Goal: Use online tool/utility: Utilize a website feature to perform a specific function

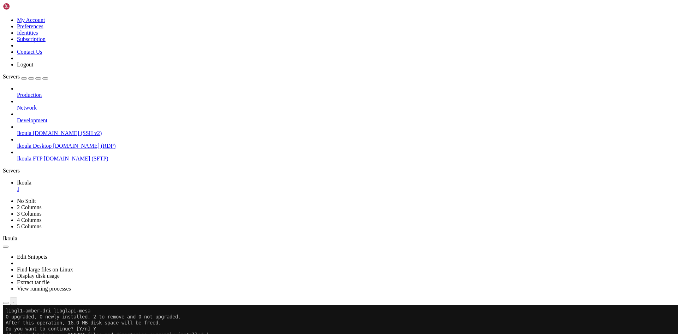
scroll to position [7, 1]
click at [3, 162] on div "Production Network Development Ikoula [DOMAIN_NAME] (SSH v2) Ikoula Desktop [DO…" at bounding box center [339, 123] width 672 height 76
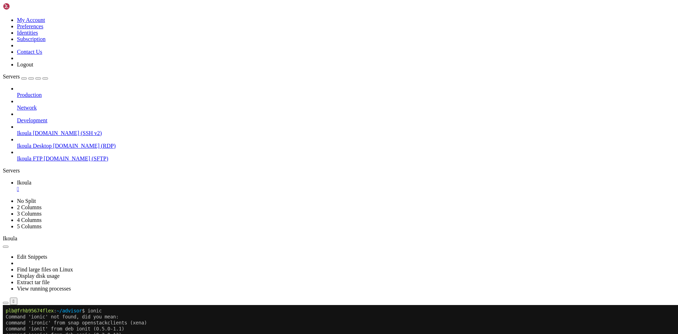
scroll to position [3487, 0]
click at [31, 324] on button "Reconnect" at bounding box center [17, 327] width 28 height 7
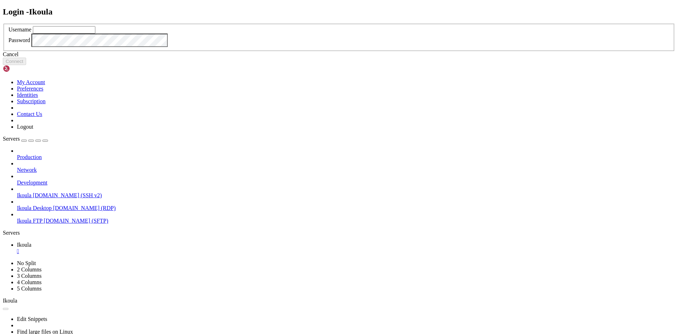
click at [95, 34] on input "text" at bounding box center [64, 29] width 62 height 7
type input "plb"
click button "Connect" at bounding box center [14, 61] width 23 height 7
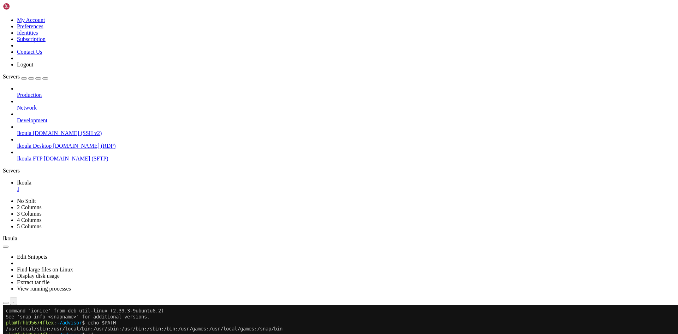
scroll to position [3793, 0]
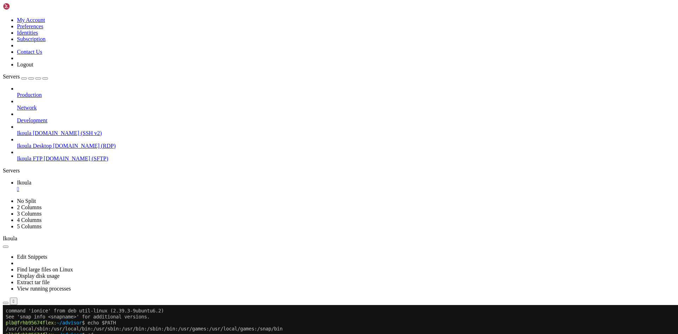
scroll to position [3805, 0]
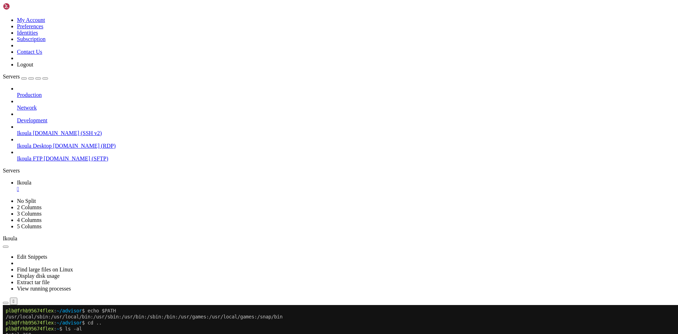
drag, startPoint x: 101, startPoint y: 583, endPoint x: 6, endPoint y: 582, distance: 94.6
copy x-row "/usr/local/lib/node_modules/node"
click at [6, 305] on div at bounding box center [4, 305] width 3 height 0
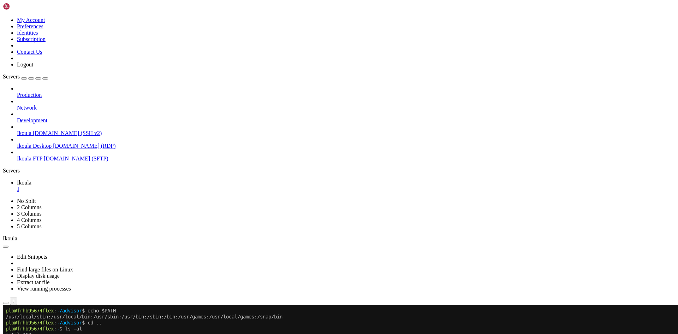
scroll to position [3811, 0]
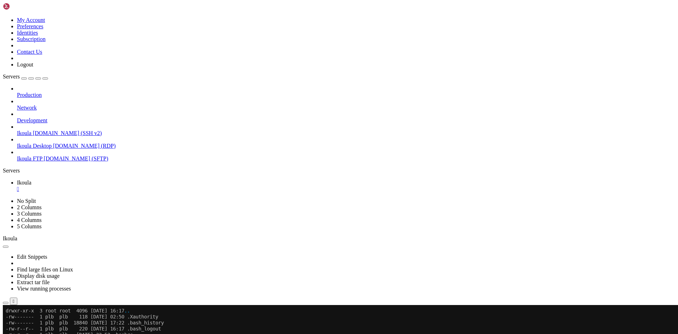
scroll to position [3847, 0]
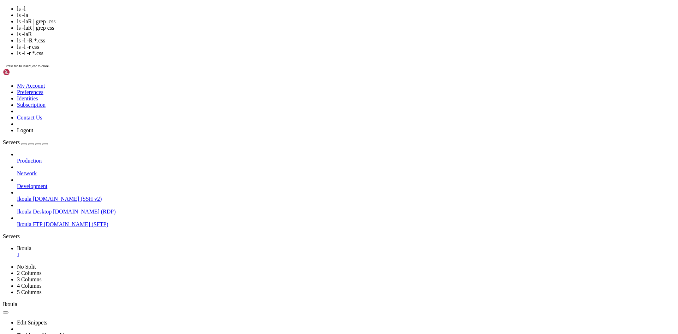
scroll to position [3871, 0]
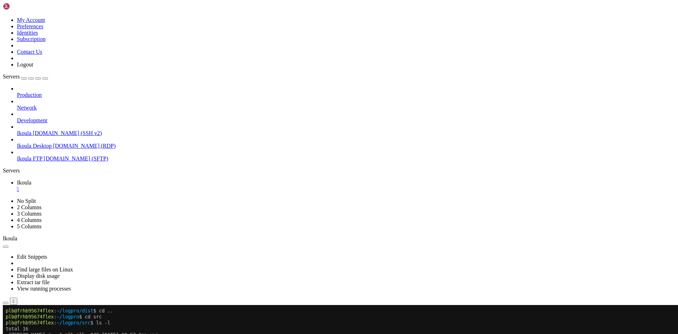
scroll to position [6355, 0]
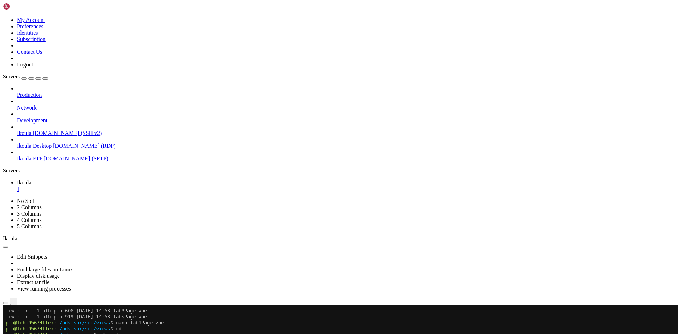
scroll to position [9440, 0]
